Goal: Complete application form: Complete application form

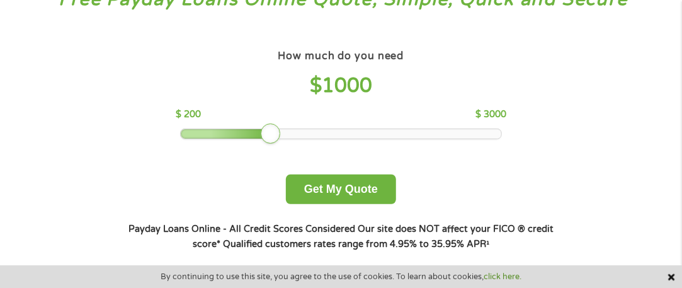
scroll to position [126, 0]
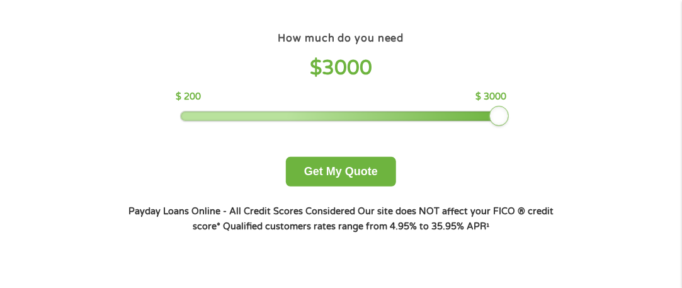
click at [496, 113] on div at bounding box center [341, 116] width 321 height 9
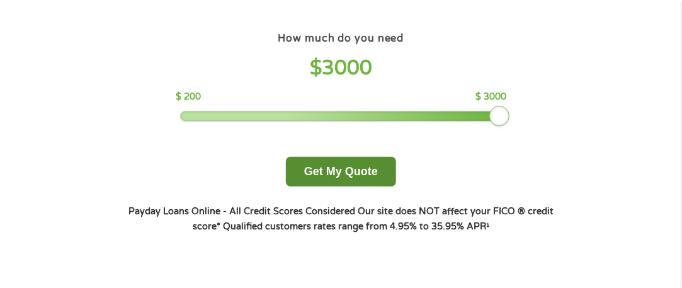
click at [312, 168] on button "Get My Quote" at bounding box center [341, 172] width 110 height 30
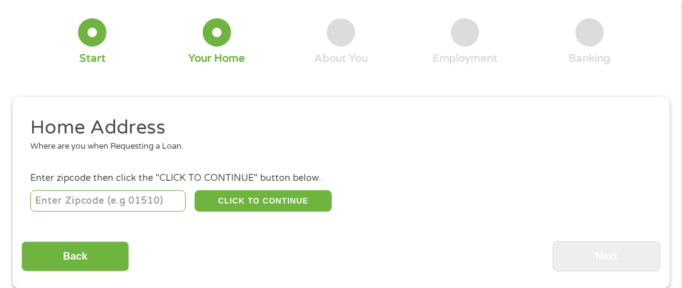
scroll to position [126, 0]
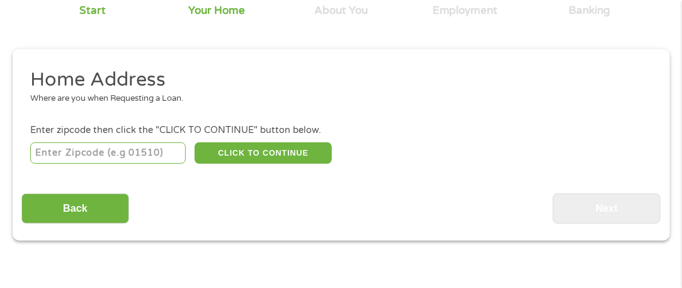
click at [74, 159] on input "number" at bounding box center [108, 152] width 156 height 21
type input "97060"
select select "[US_STATE]"
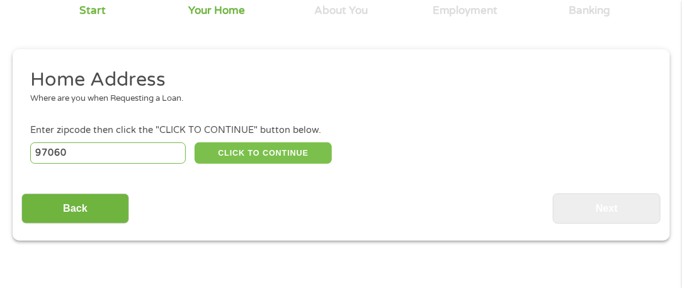
click at [229, 152] on button "CLICK TO CONTINUE" at bounding box center [263, 152] width 137 height 21
type input "97060"
type input "[GEOGRAPHIC_DATA]"
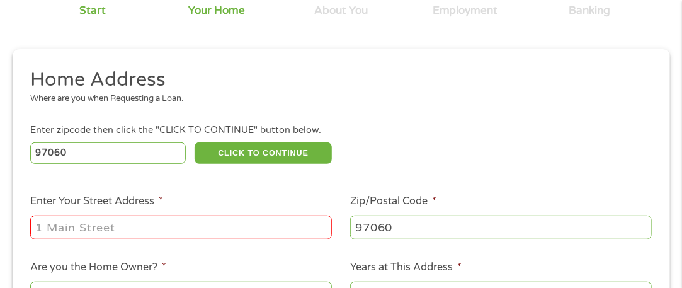
click at [195, 214] on div at bounding box center [181, 227] width 302 height 29
click at [187, 230] on input "Enter Your Street Address *" at bounding box center [181, 227] width 302 height 24
click at [159, 148] on input "97060" at bounding box center [108, 152] width 156 height 21
click at [217, 192] on ul "Home Address Where are you when Requesting a Loan. Enter zipcode then click the…" at bounding box center [340, 235] width 639 height 336
click at [164, 223] on input "Enter Your Street Address *" at bounding box center [181, 227] width 302 height 24
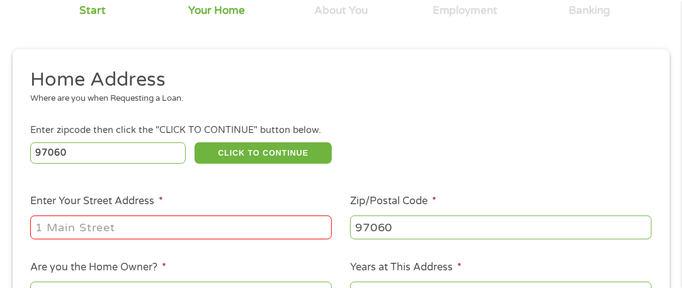
type input "[STREET_ADDRESS][PERSON_NAME]"
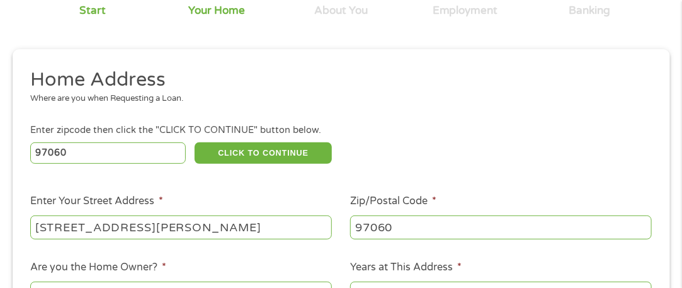
scroll to position [252, 0]
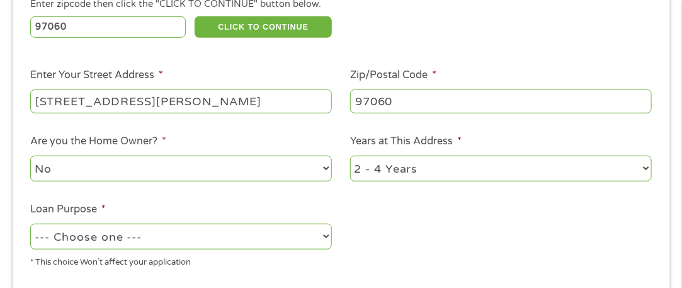
click at [386, 169] on select "1 Year or less 1 - 2 Years 2 - 4 Years Over 4 Years" at bounding box center [501, 169] width 302 height 26
select select "60months"
click at [350, 157] on select "1 Year or less 1 - 2 Years 2 - 4 Years Over 4 Years" at bounding box center [501, 169] width 302 height 26
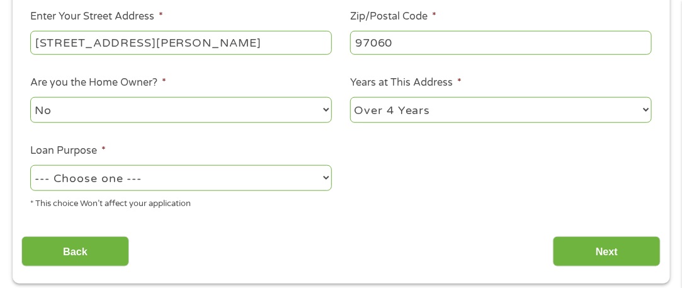
scroll to position [378, 0]
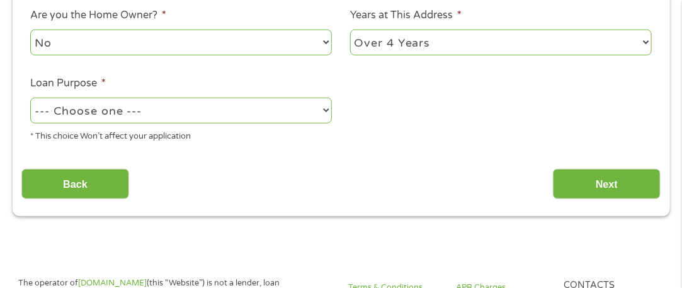
click at [124, 119] on select "--- Choose one --- Pay Bills Debt Consolidation Home Improvement Major Purchase…" at bounding box center [181, 111] width 302 height 26
select select "homeimprovement"
click at [30, 99] on select "--- Choose one --- Pay Bills Debt Consolidation Home Improvement Major Purchase…" at bounding box center [181, 111] width 302 height 26
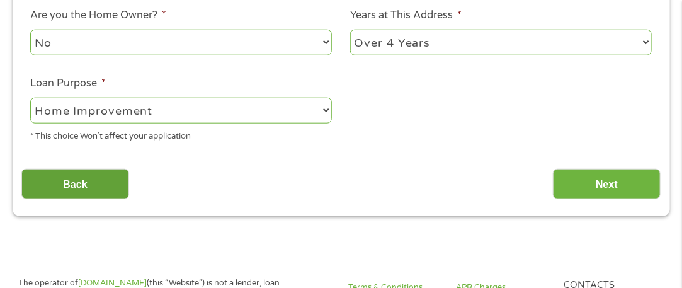
click at [111, 178] on input "Back" at bounding box center [75, 184] width 108 height 31
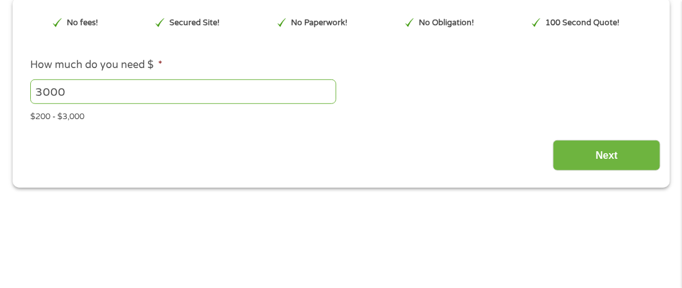
scroll to position [195, 0]
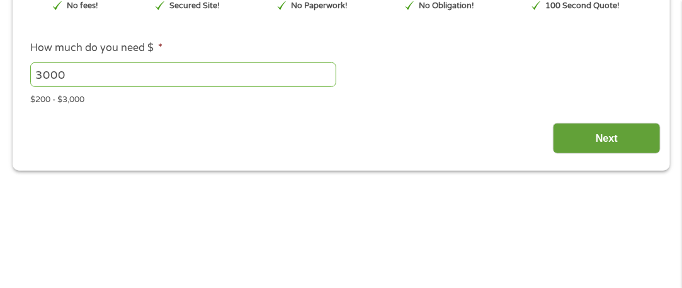
click at [599, 140] on input "Next" at bounding box center [607, 138] width 108 height 31
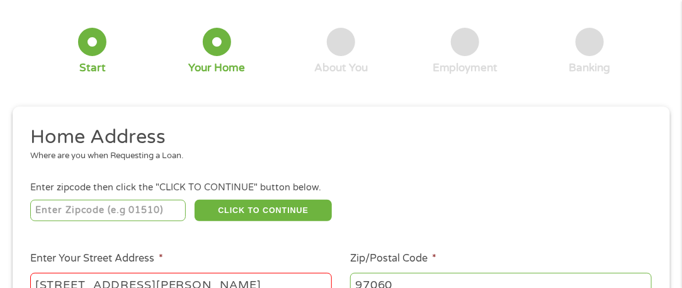
scroll to position [132, 0]
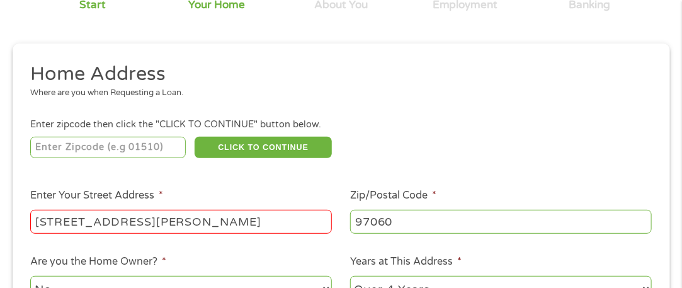
click at [88, 151] on input "number" at bounding box center [108, 147] width 156 height 21
type input "97060"
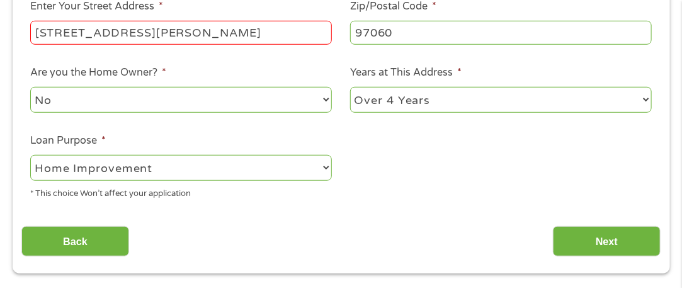
scroll to position [384, 0]
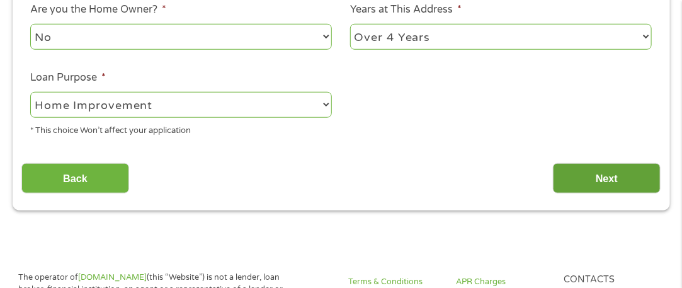
click at [597, 187] on input "Next" at bounding box center [607, 178] width 108 height 31
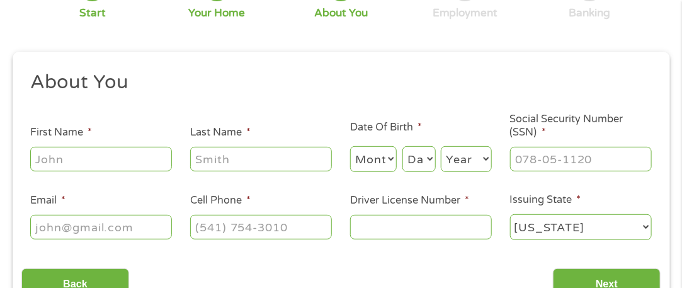
scroll to position [195, 0]
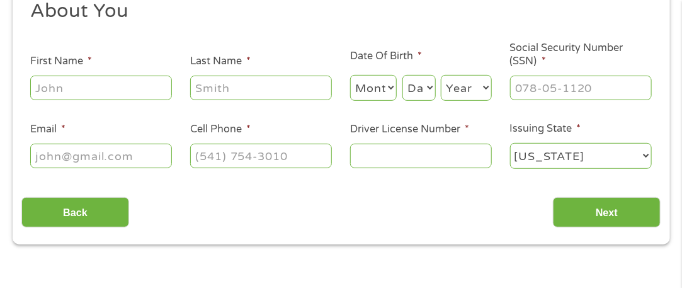
click at [89, 83] on input "First Name *" at bounding box center [101, 88] width 142 height 24
type input "[PERSON_NAME]"
type input "[EMAIL_ADDRESS][DOMAIN_NAME]"
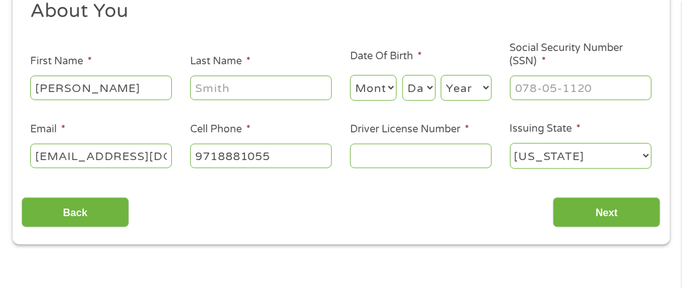
type input "[PHONE_NUMBER]"
click at [281, 87] on input "Last Name *" at bounding box center [261, 88] width 142 height 24
type input "[PERSON_NAME]"
type input "[PHONE_NUMBER]"
click at [76, 91] on input "[PERSON_NAME]" at bounding box center [101, 88] width 142 height 24
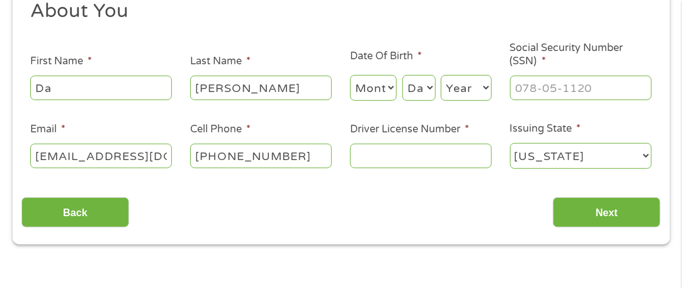
type input "D"
type input "[PERSON_NAME]"
type input "[PHONE_NUMBER]"
click at [367, 84] on select "Month 1 2 3 4 5 6 7 8 9 10 11 12" at bounding box center [373, 88] width 47 height 26
select select "12"
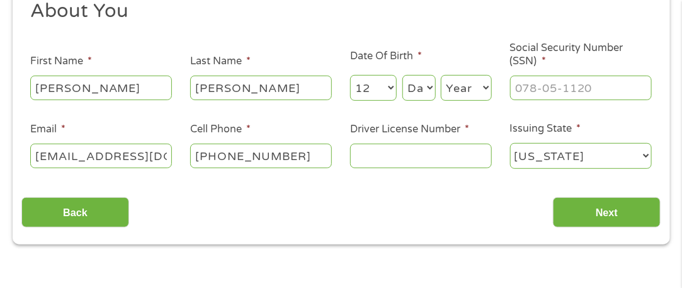
click at [350, 75] on select "Month 1 2 3 4 5 6 7 8 9 10 11 12" at bounding box center [373, 88] width 47 height 26
click at [414, 87] on select "Day 1 2 3 4 5 6 7 8 9 10 11 12 13 14 15 16 17 18 19 20 21 22 23 24 25 26 27 28 …" at bounding box center [419, 88] width 33 height 26
click at [404, 97] on select "Day 1 2 3 4 5 6 7 8 9 10 11 12 13 14 15 16 17 18 19 20 21 22 23 24 25 26 27 28 …" at bounding box center [419, 88] width 33 height 26
select select "30"
click at [403, 75] on select "Day 1 2 3 4 5 6 7 8 9 10 11 12 13 14 15 16 17 18 19 20 21 22 23 24 25 26 27 28 …" at bounding box center [419, 88] width 33 height 26
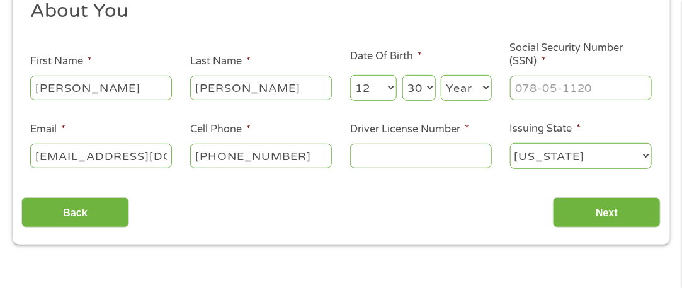
click at [454, 84] on select "Year [DATE] 2006 2005 2004 2003 2002 2001 2000 1999 1998 1997 1996 1995 1994 19…" at bounding box center [466, 88] width 51 height 26
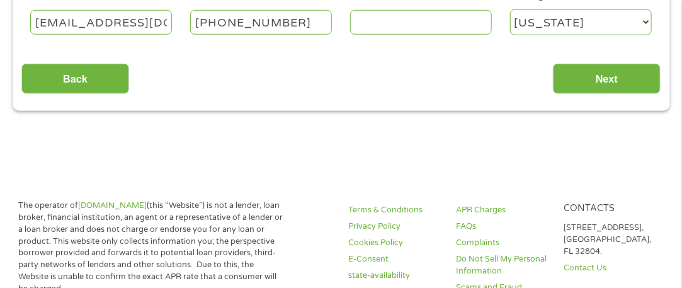
scroll to position [258, 0]
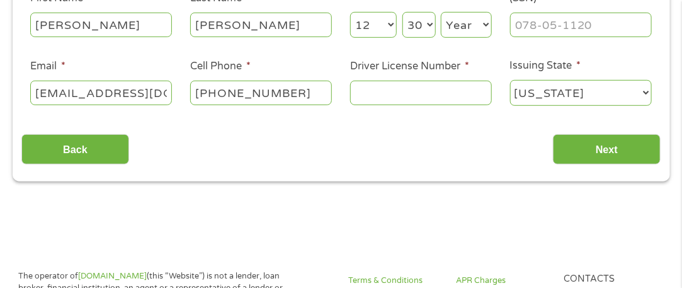
click at [481, 22] on select "Year [DATE] 2006 2005 2004 2003 2002 2001 2000 1999 1998 1997 1996 1995 1994 19…" at bounding box center [466, 25] width 51 height 26
select select "1958"
click at [441, 12] on select "Year [DATE] 2006 2005 2004 2003 2002 2001 2000 1999 1998 1997 1996 1995 1994 19…" at bounding box center [466, 25] width 51 height 26
click at [522, 23] on input "___-__-____" at bounding box center [581, 25] width 142 height 24
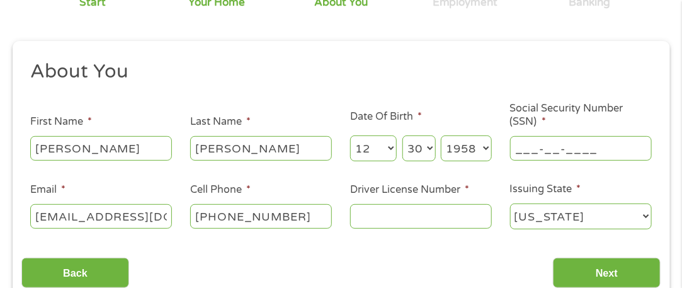
scroll to position [132, 0]
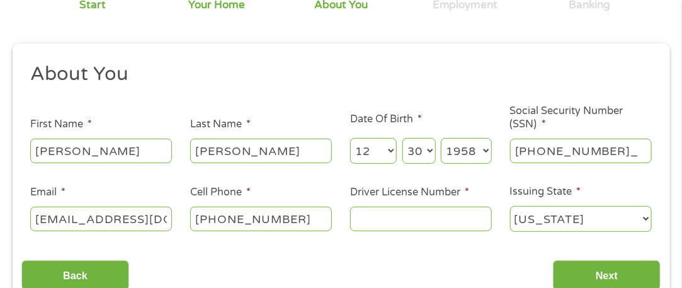
type input "546-96-8683"
click at [361, 221] on input "Driver License Number *" at bounding box center [421, 219] width 142 height 24
type input "4"
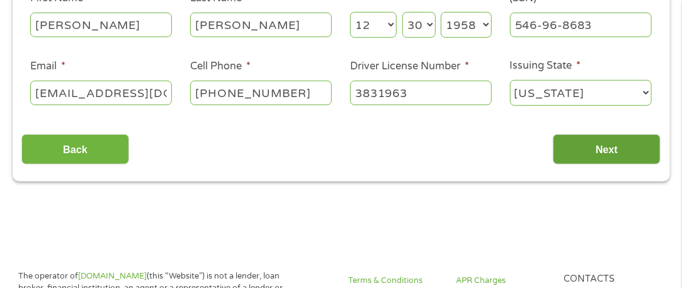
type input "3831963"
click at [605, 146] on input "Next" at bounding box center [607, 149] width 108 height 31
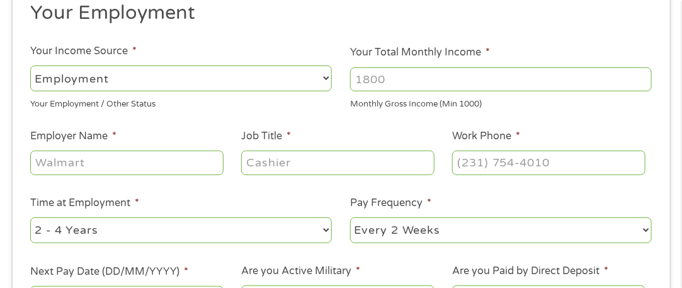
scroll to position [195, 0]
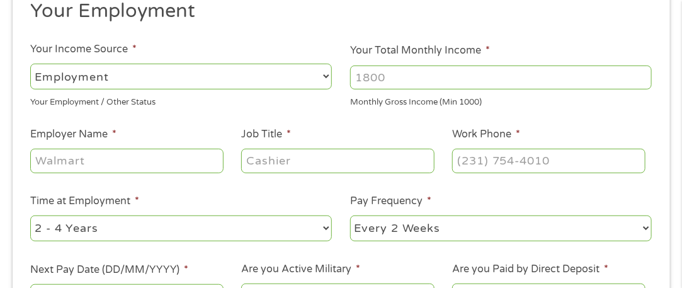
click at [141, 72] on select "--- Choose one --- Employment [DEMOGRAPHIC_DATA] Benefits" at bounding box center [181, 77] width 302 height 26
select select "benefits"
click at [30, 64] on select "--- Choose one --- Employment [DEMOGRAPHIC_DATA] Benefits" at bounding box center [181, 77] width 302 height 26
type input "Other"
type input "[PHONE_NUMBER]"
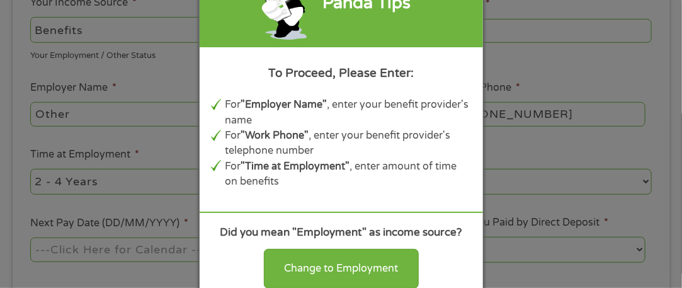
scroll to position [258, 0]
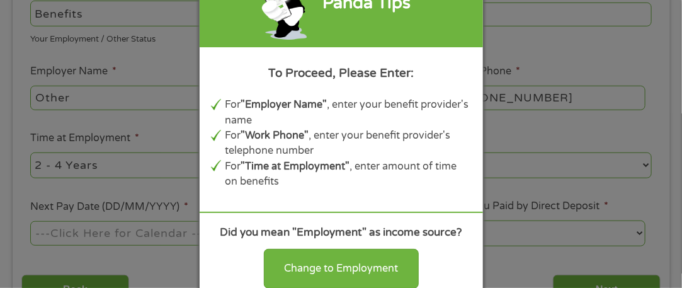
click at [4, 83] on div "Panda Tips To Proceed, Please Enter: For "Employer Name" , enter your benefit p…" at bounding box center [341, 144] width 682 height 288
click at [47, 93] on div "Panda Tips To Proceed, Please Enter: For "Employer Name" , enter your benefit p…" at bounding box center [341, 144] width 682 height 288
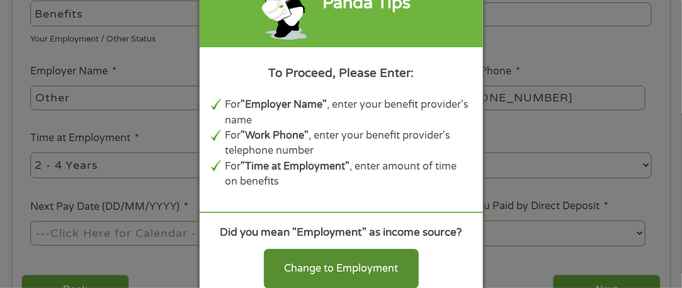
click at [333, 270] on div "Change to Employment" at bounding box center [341, 268] width 155 height 39
select select "fullTime"
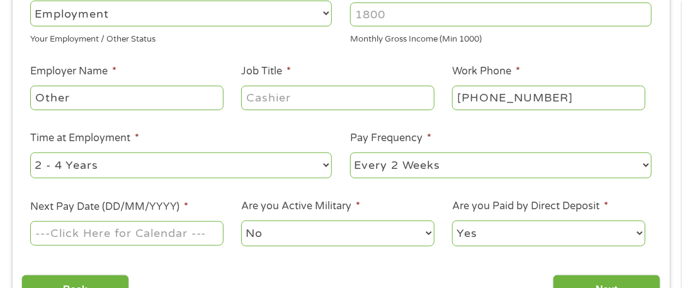
click at [409, 13] on input "Your Total Monthly Income *" at bounding box center [501, 15] width 302 height 24
type input "1000"
click at [154, 100] on input "Other" at bounding box center [126, 98] width 193 height 24
type input "O"
type input "social security"
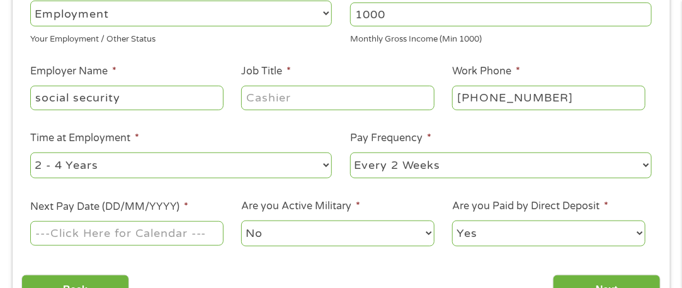
click at [297, 98] on input "Job Title *" at bounding box center [337, 98] width 193 height 24
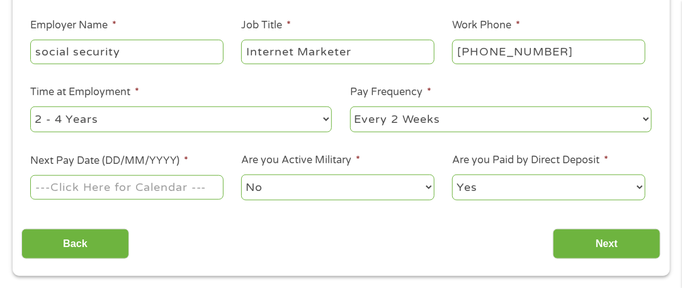
scroll to position [321, 0]
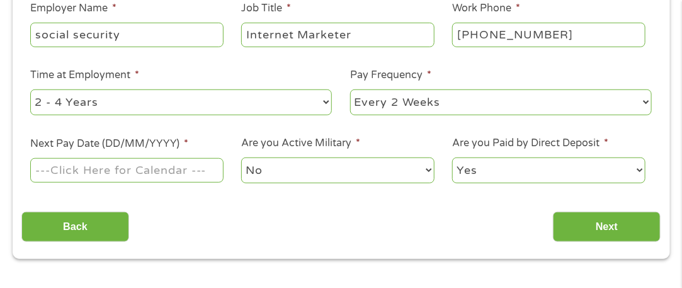
type input "Internet Marketer"
click at [421, 99] on select "--- Choose one --- Every 2 Weeks Every Week Monthly Semi-Monthly" at bounding box center [501, 102] width 302 height 26
select select "monthly"
click at [350, 89] on select "--- Choose one --- Every 2 Weeks Every Week Monthly Semi-Monthly" at bounding box center [501, 102] width 302 height 26
click at [147, 169] on input "Next Pay Date (DD/MM/YYYY) *" at bounding box center [126, 170] width 193 height 24
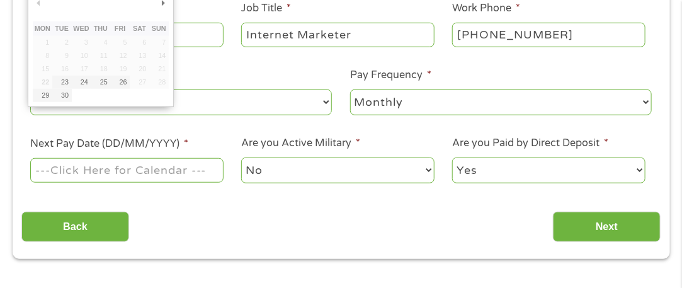
click at [144, 178] on input "Next Pay Date (DD/MM/YYYY) *" at bounding box center [126, 170] width 193 height 24
click at [125, 168] on input "Next Pay Date (DD/MM/YYYY) *" at bounding box center [126, 170] width 193 height 24
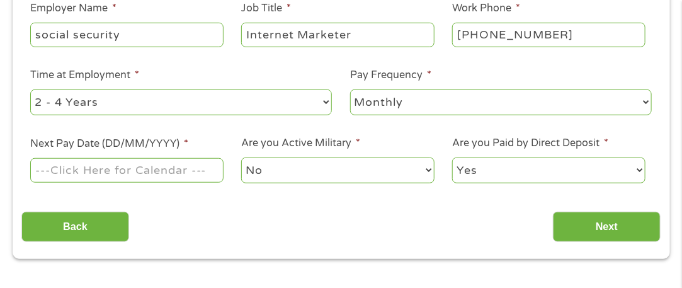
click at [186, 139] on span "*" at bounding box center [186, 143] width 4 height 13
click at [186, 158] on input "Next Pay Date (DD/MM/YYYY) *" at bounding box center [126, 170] width 193 height 24
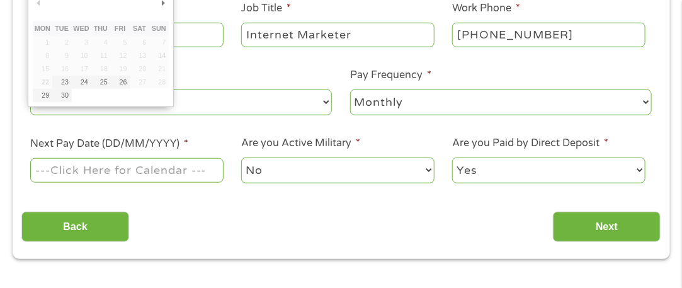
click at [182, 141] on label "Next Pay Date (DD/MM/YYYY) *" at bounding box center [109, 143] width 158 height 13
click at [182, 158] on input "Next Pay Date (DD/MM/YYYY) *" at bounding box center [126, 170] width 193 height 24
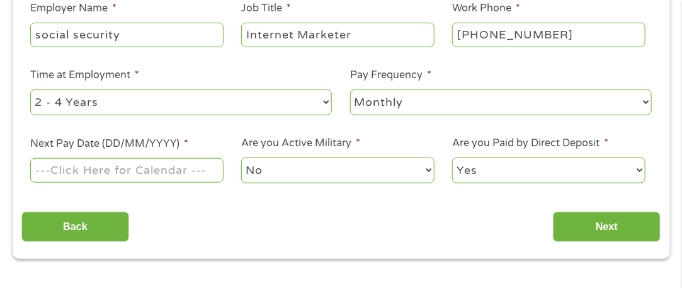
click at [182, 141] on label "Next Pay Date (DD/MM/YYYY) *" at bounding box center [109, 143] width 158 height 13
click at [182, 158] on input "Next Pay Date (DD/MM/YYYY) *" at bounding box center [126, 170] width 193 height 24
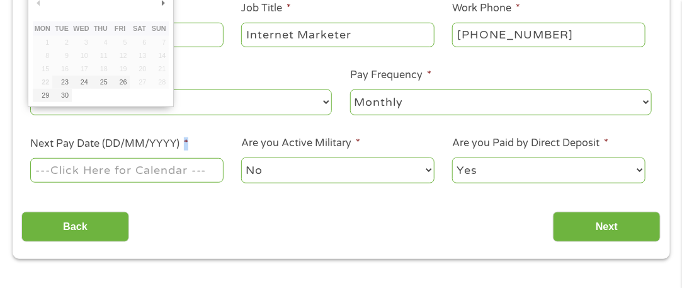
click at [182, 141] on label "Next Pay Date (DD/MM/YYYY) *" at bounding box center [109, 143] width 158 height 13
click at [182, 158] on input "Next Pay Date (DD/MM/YYYY) *" at bounding box center [126, 170] width 193 height 24
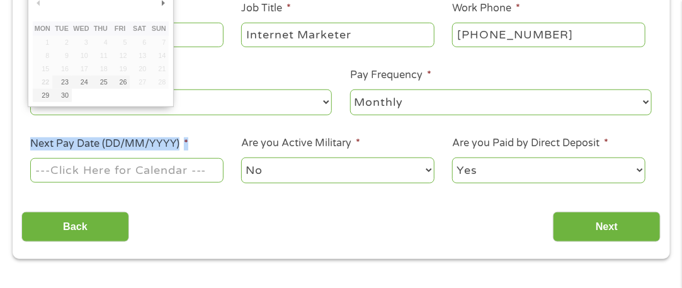
click at [182, 141] on label "Next Pay Date (DD/MM/YYYY) *" at bounding box center [109, 143] width 158 height 13
click at [182, 158] on input "Next Pay Date (DD/MM/YYYY) *" at bounding box center [126, 170] width 193 height 24
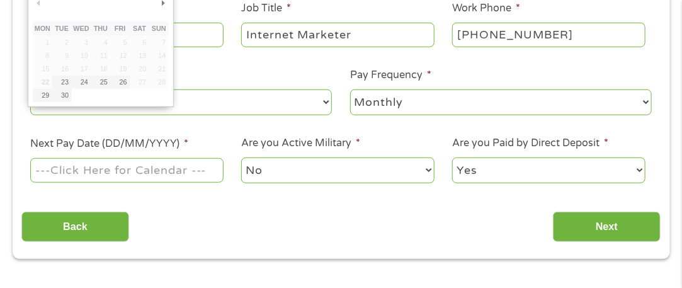
scroll to position [258, 0]
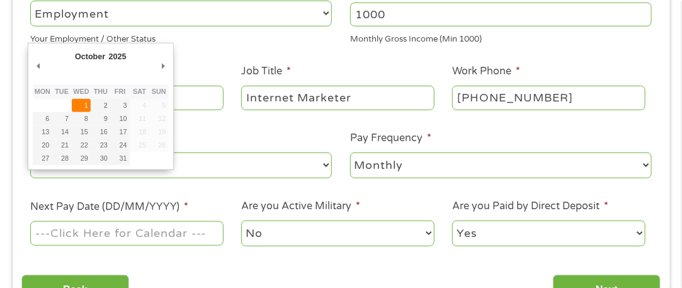
type input "[DATE]"
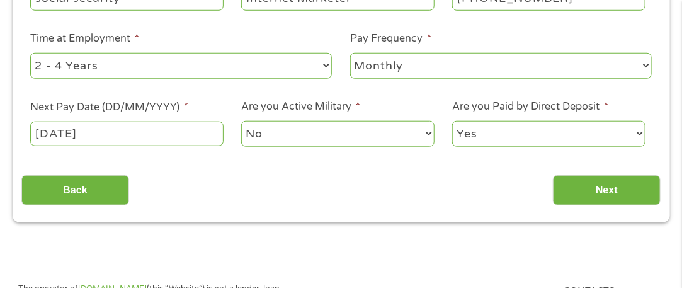
scroll to position [384, 0]
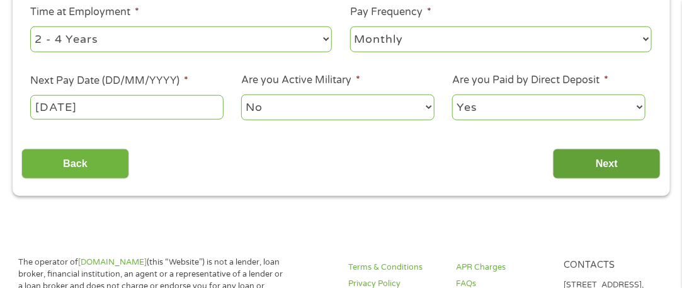
click at [586, 163] on input "Next" at bounding box center [607, 164] width 108 height 31
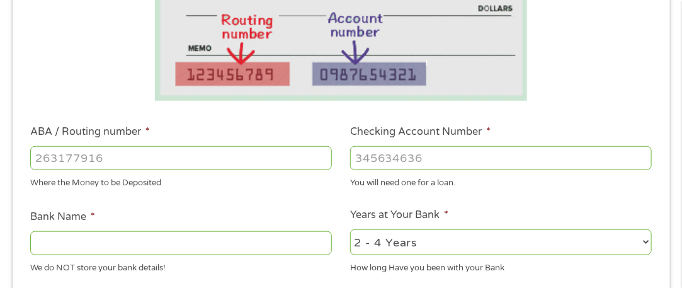
scroll to position [321, 0]
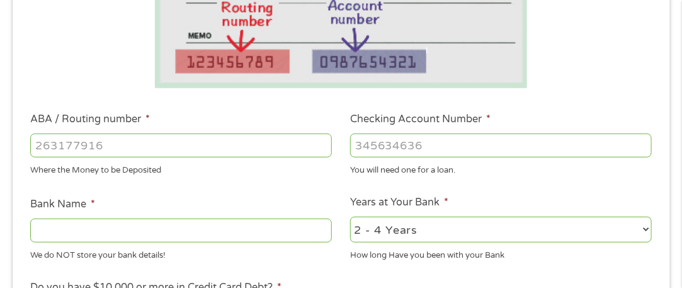
click at [89, 140] on input "ABA / Routing number *" at bounding box center [181, 146] width 302 height 24
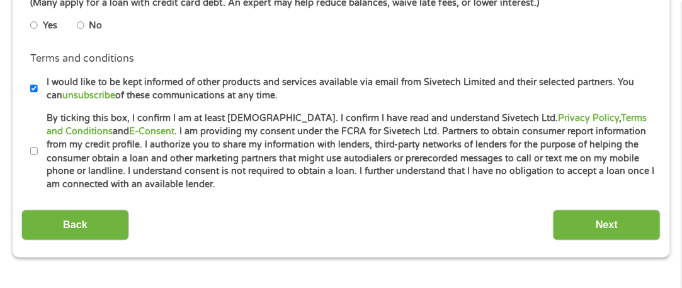
scroll to position [630, 0]
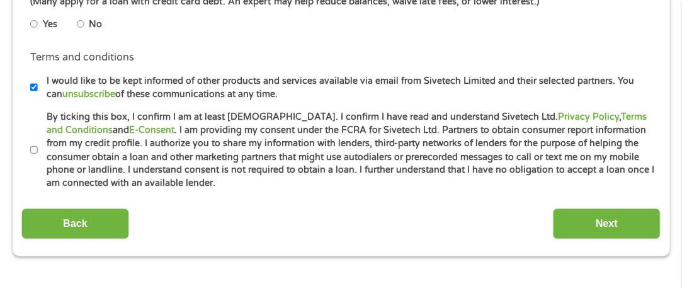
type input "1"
